Goal: Information Seeking & Learning: Learn about a topic

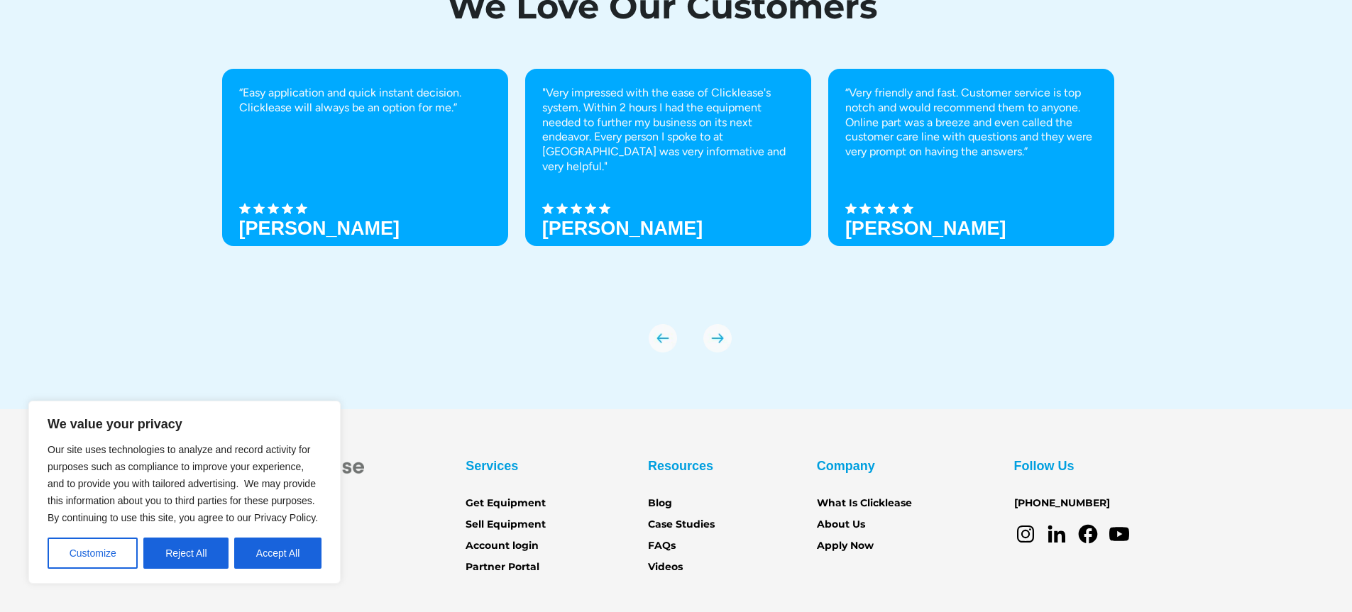
scroll to position [4993, 0]
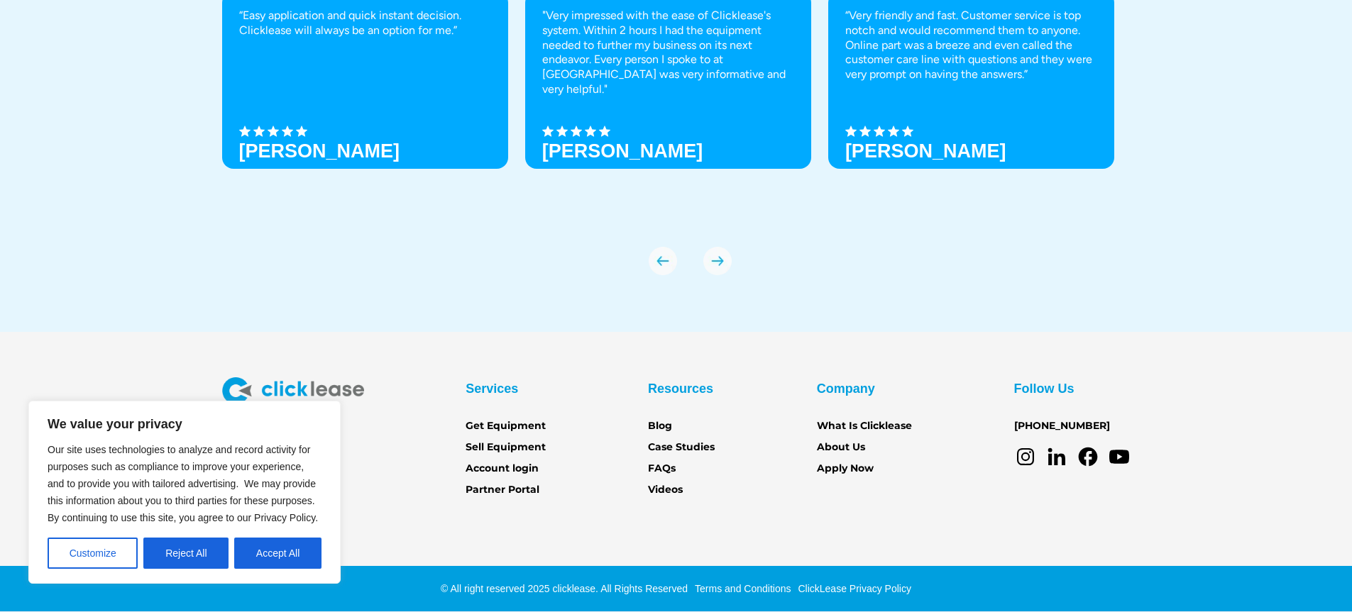
click at [279, 571] on div "We value your privacy Our site uses technologies to analyze and record activity…" at bounding box center [184, 492] width 312 height 183
click at [282, 551] on button "Accept All" at bounding box center [277, 553] width 87 height 31
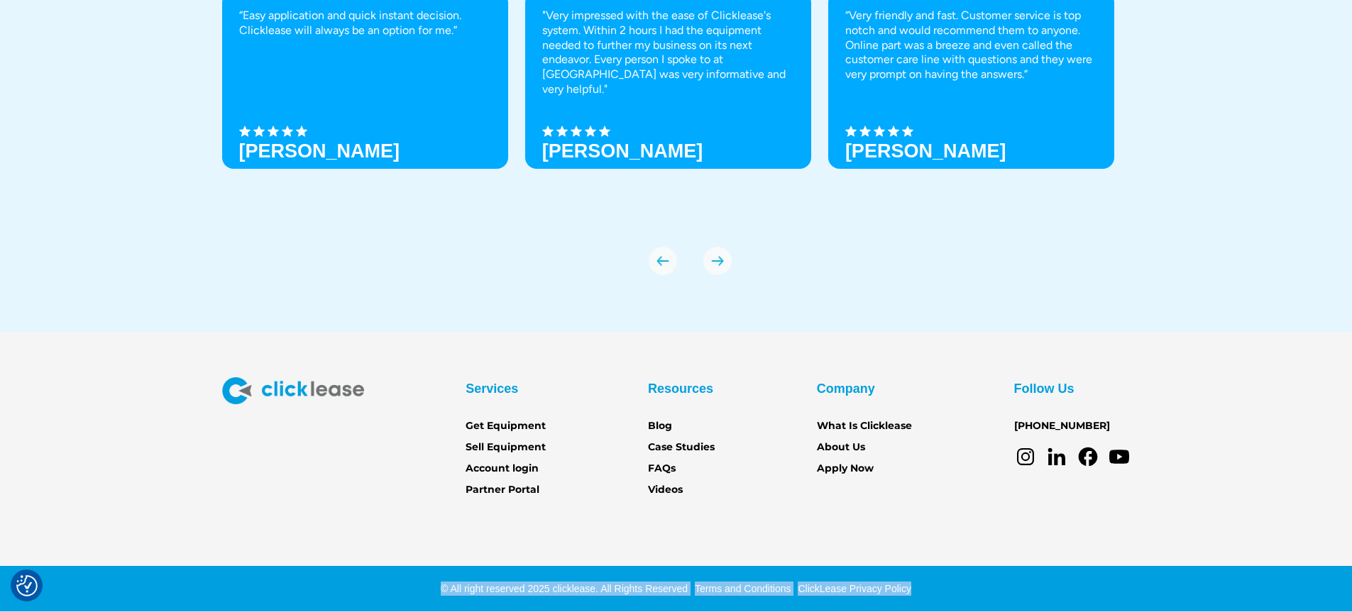
drag, startPoint x: 1351, startPoint y: 554, endPoint x: 1362, endPoint y: 417, distance: 137.4
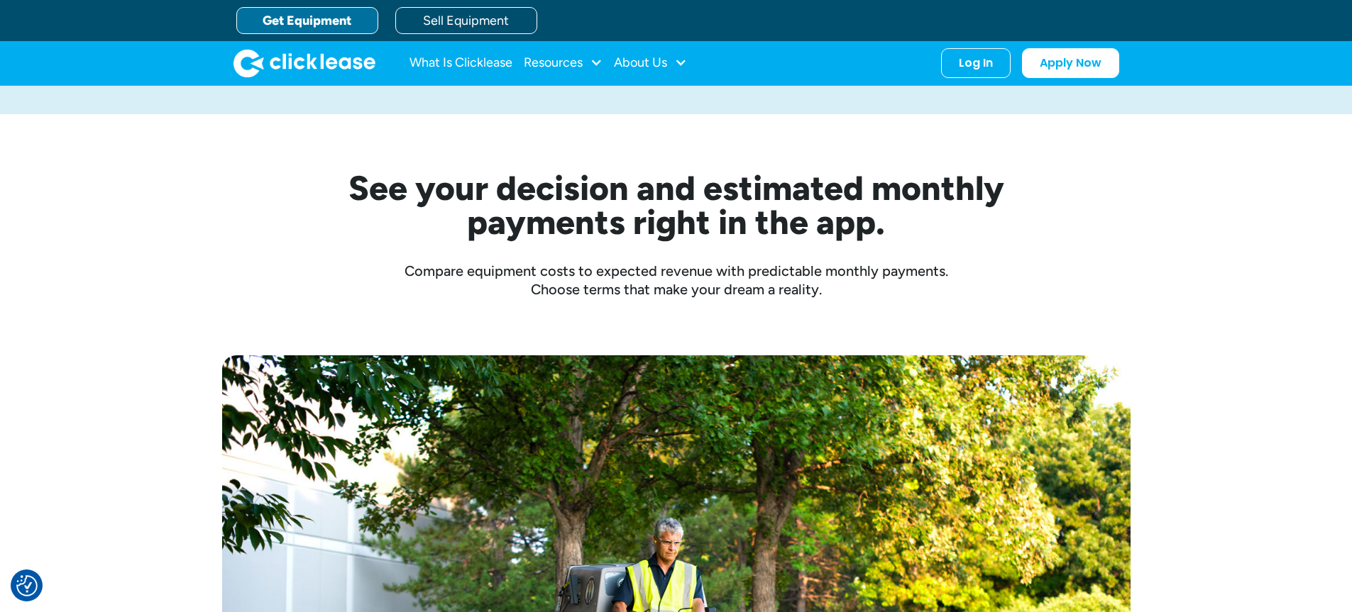
scroll to position [0, 0]
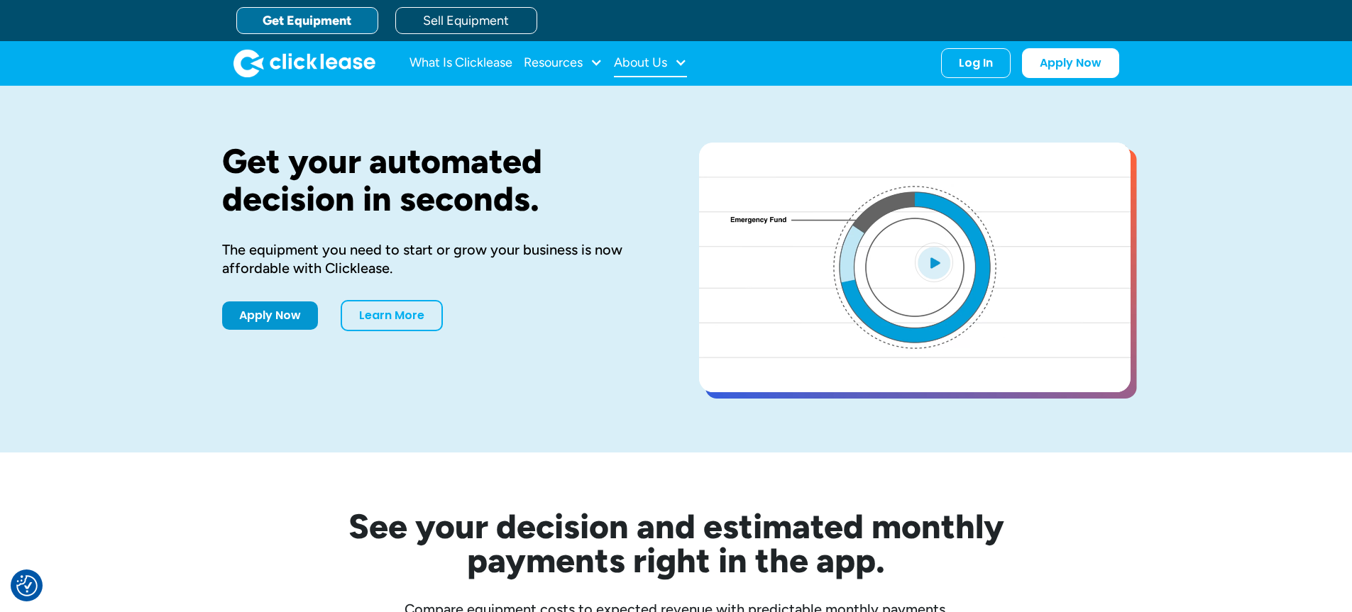
click at [654, 62] on div "About Us" at bounding box center [640, 62] width 53 height 0
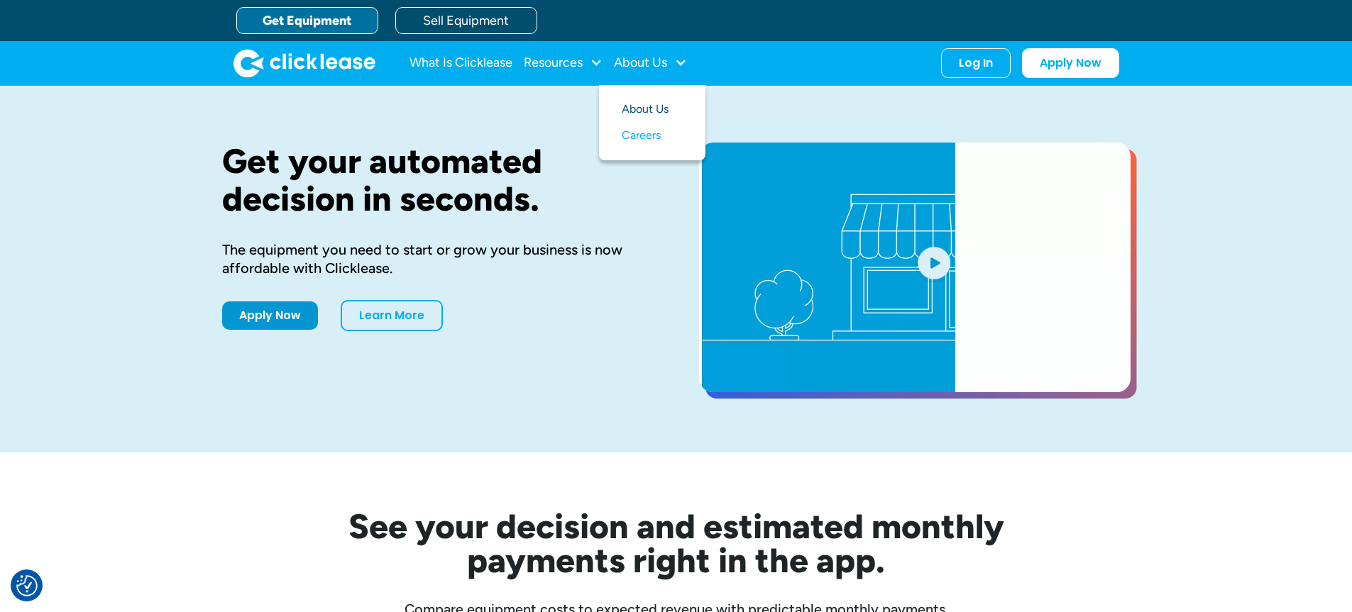
click at [650, 115] on link "About Us" at bounding box center [652, 110] width 61 height 26
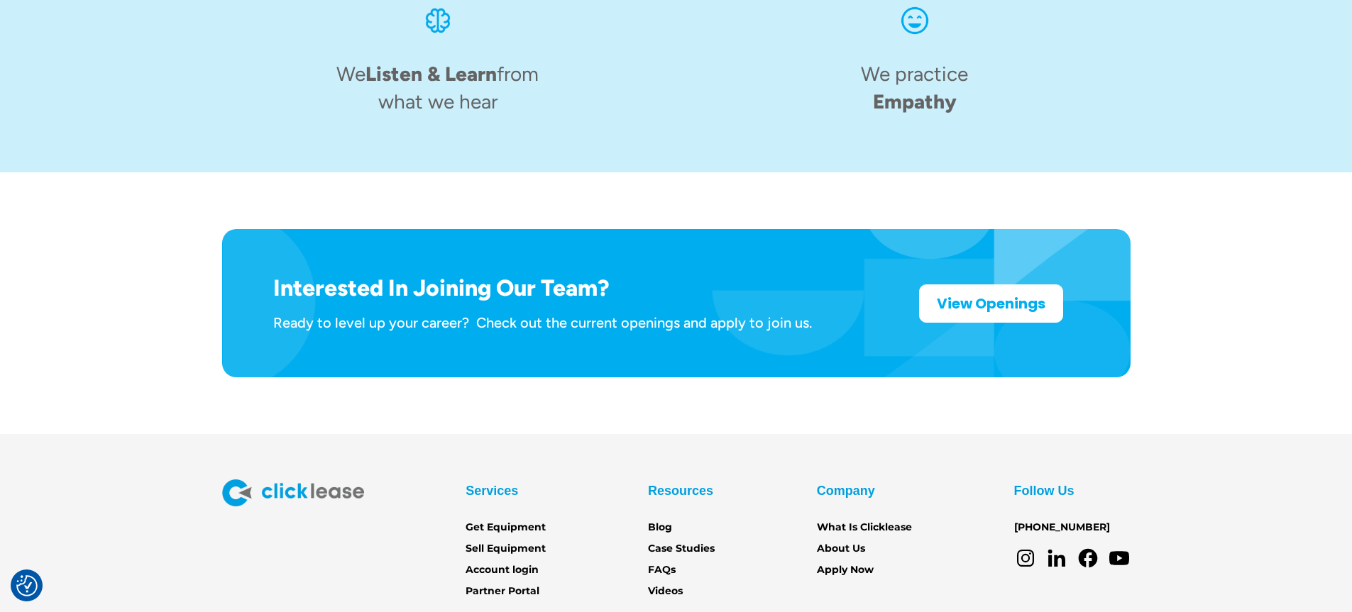
scroll to position [2243, 0]
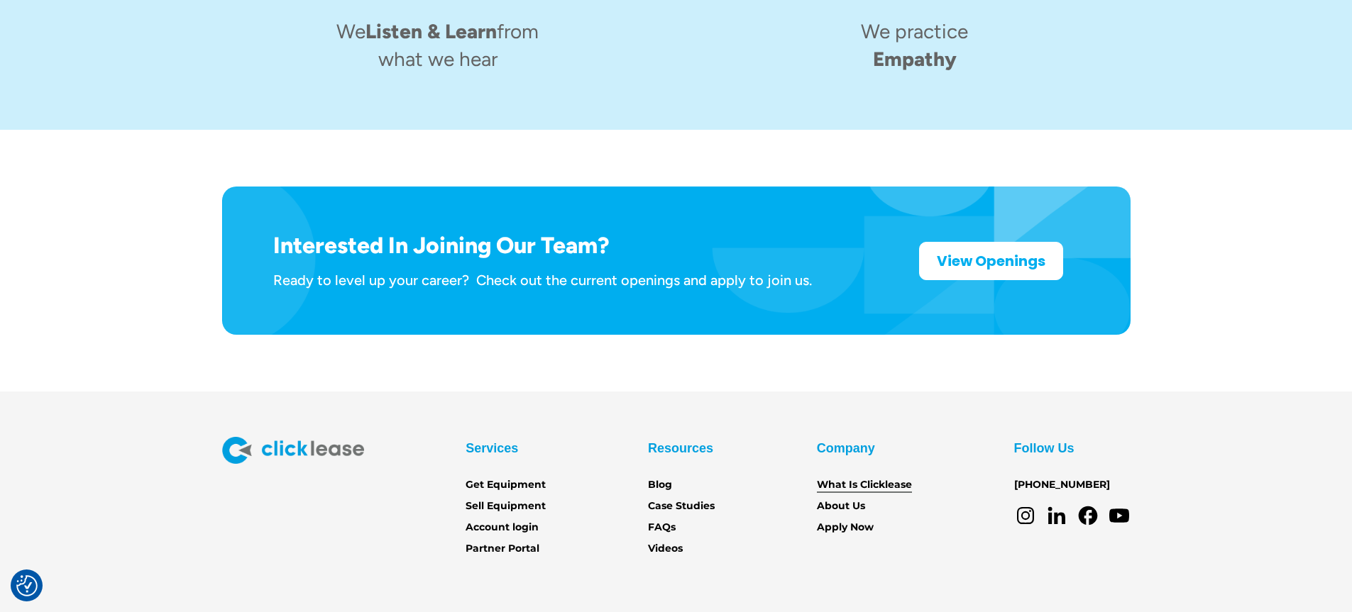
click at [862, 478] on link "What Is Clicklease" at bounding box center [864, 486] width 95 height 16
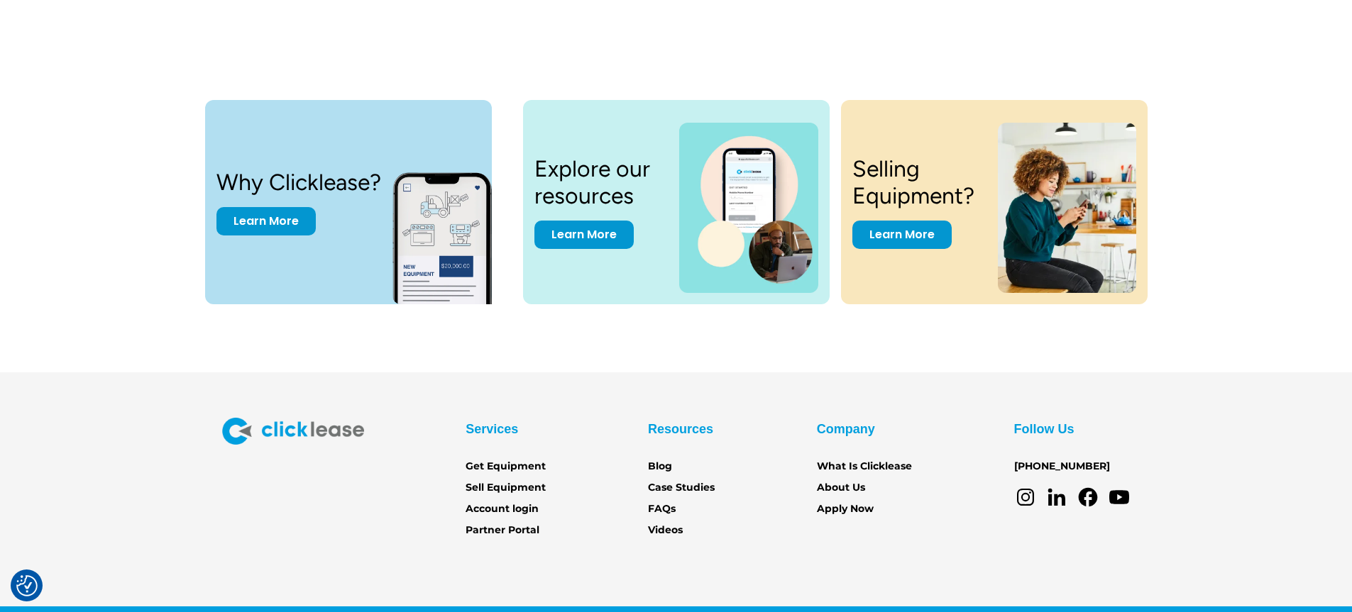
scroll to position [2989, 0]
